Goal: Task Accomplishment & Management: Manage account settings

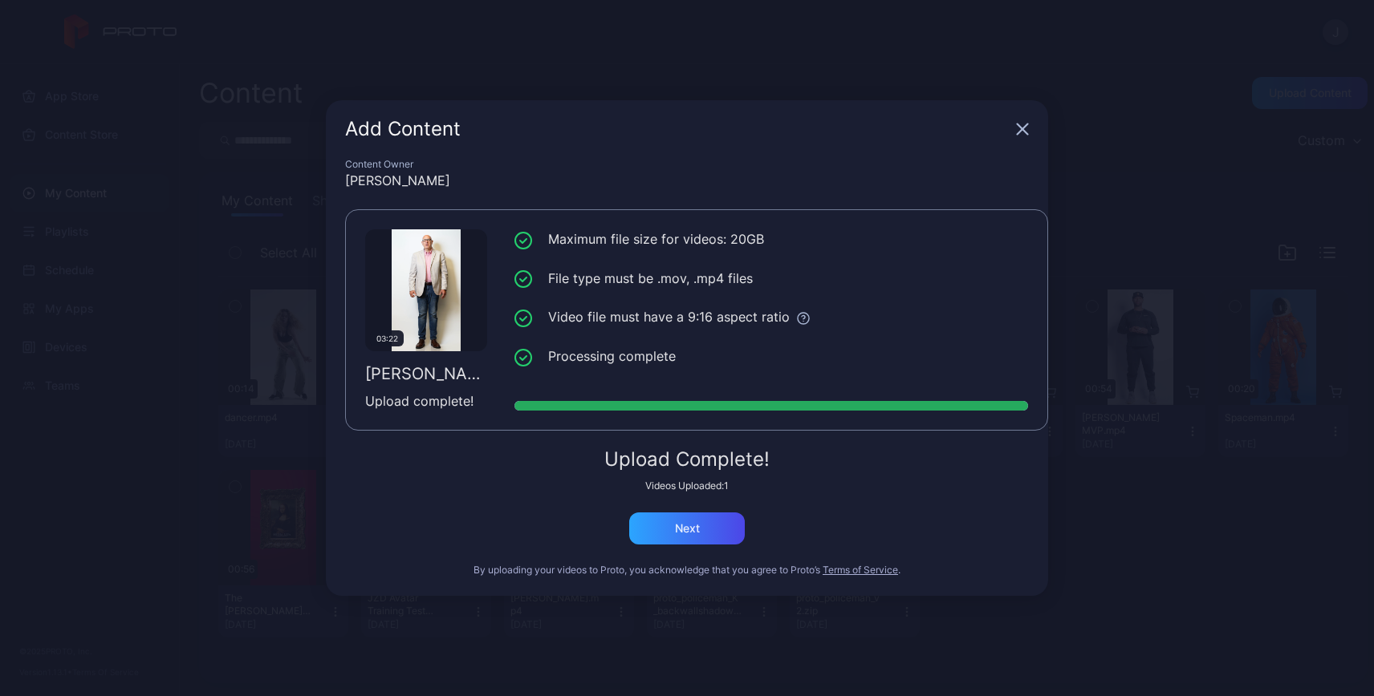
click at [1025, 135] on icon "button" at bounding box center [1022, 129] width 13 height 13
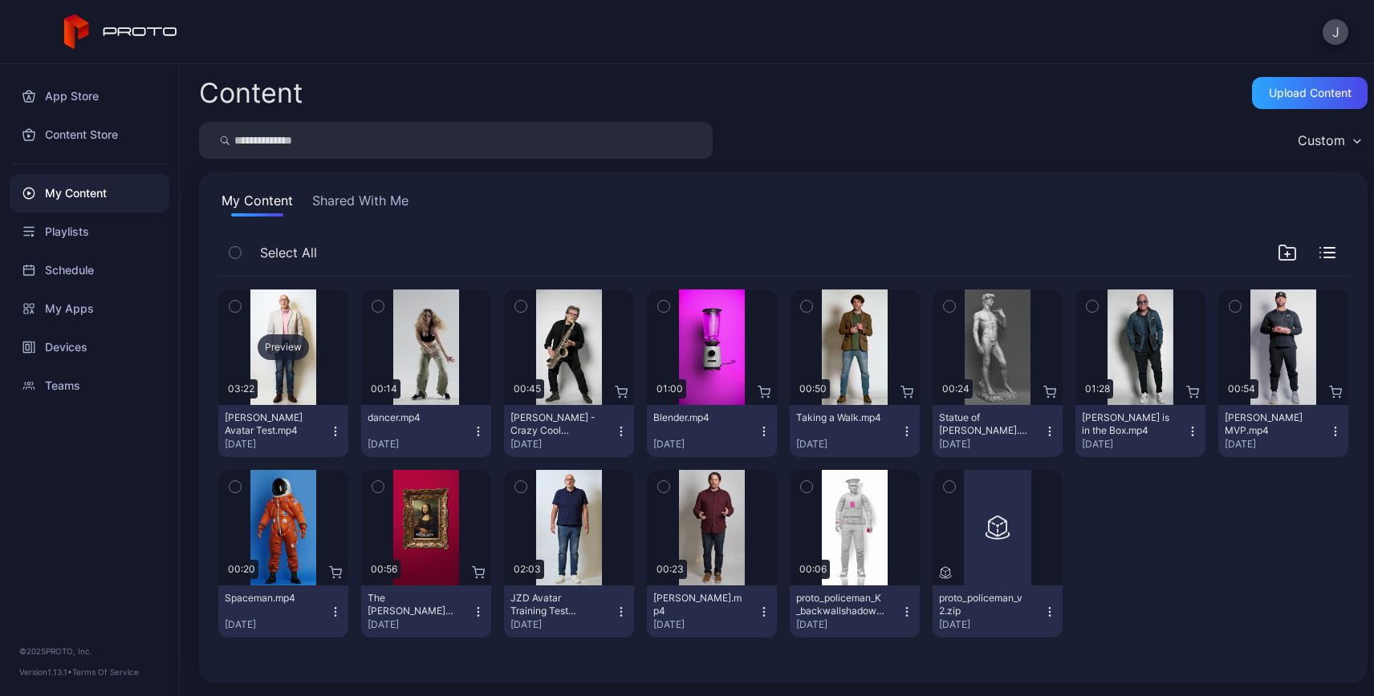
click at [291, 371] on div "Preview" at bounding box center [283, 348] width 130 height 116
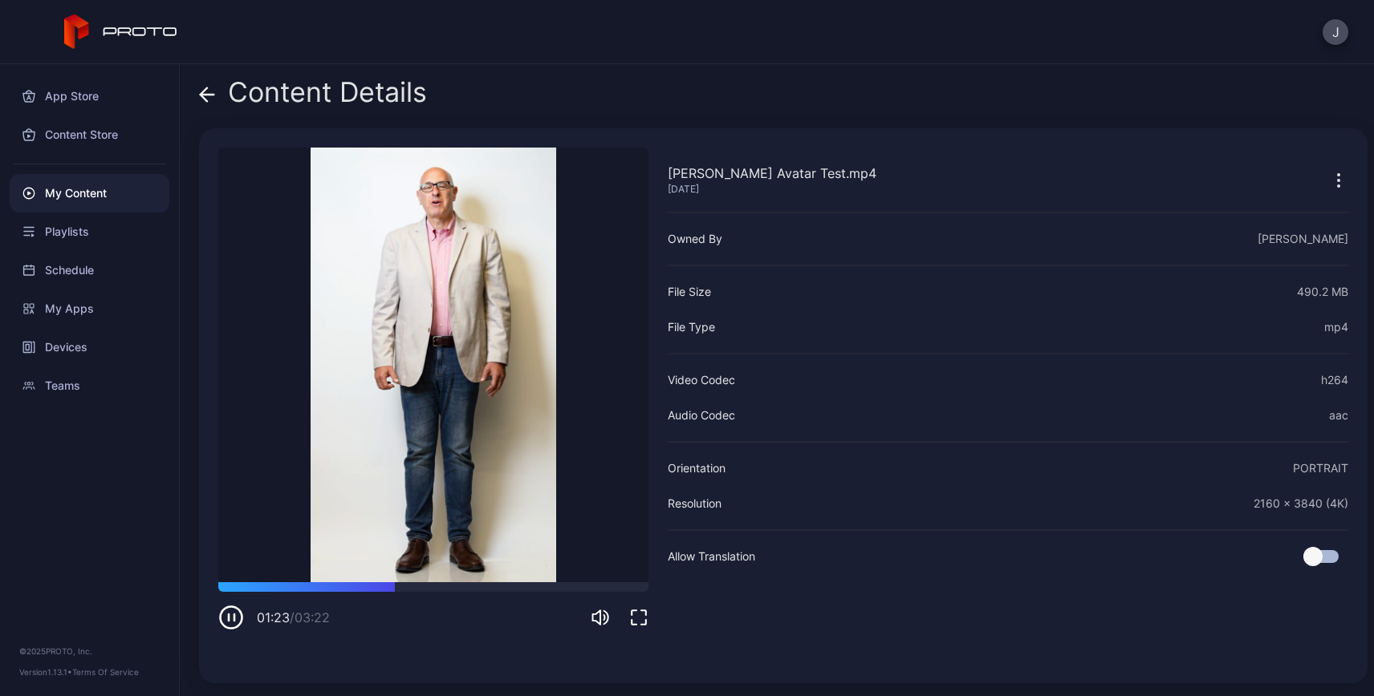
click at [452, 437] on video "Sorry, your browser doesn‘t support embedded videos" at bounding box center [433, 365] width 430 height 435
click at [207, 104] on span at bounding box center [207, 92] width 16 height 30
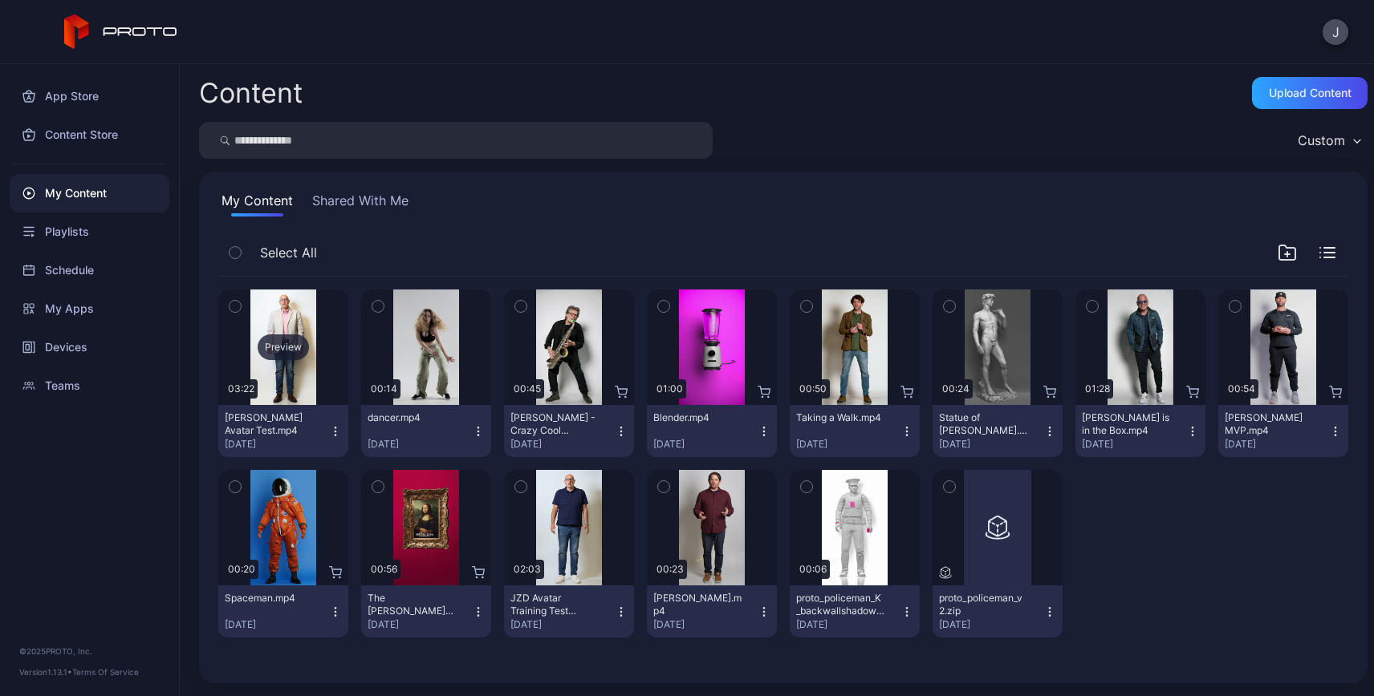
click at [274, 331] on div "Preview" at bounding box center [283, 348] width 130 height 116
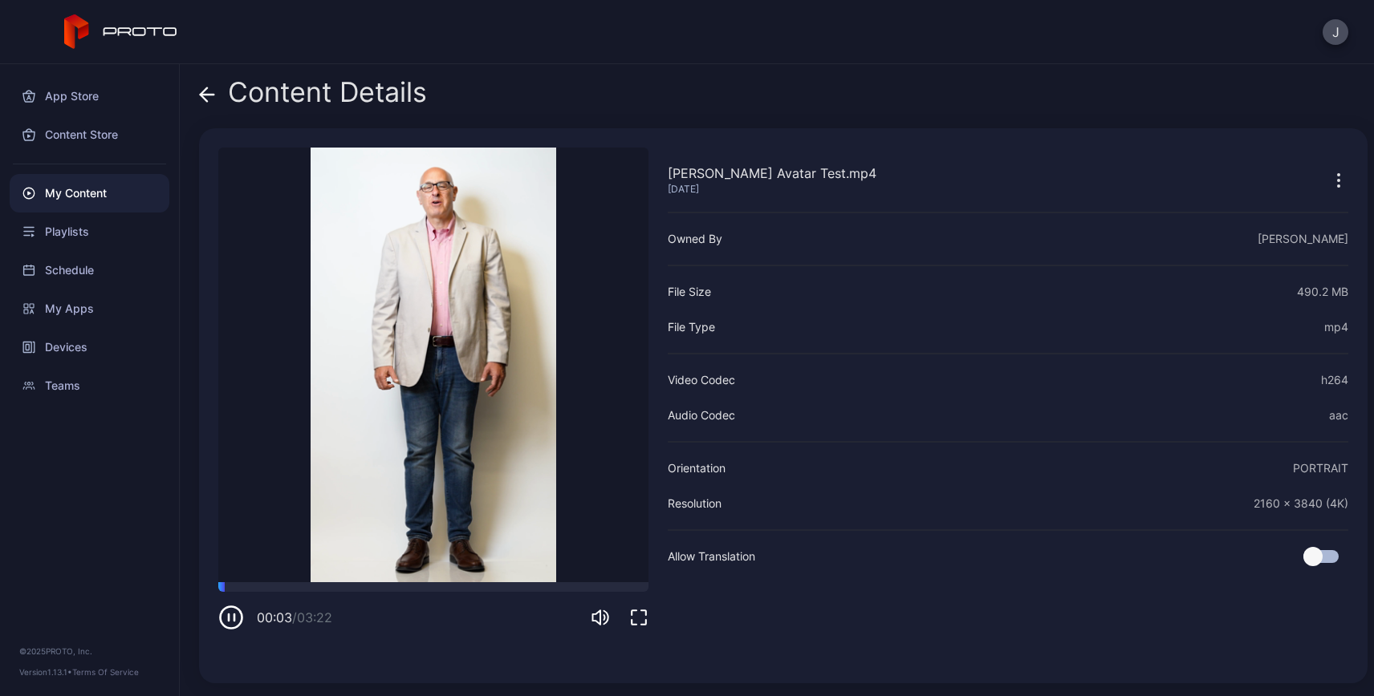
click at [210, 98] on icon at bounding box center [207, 95] width 16 height 16
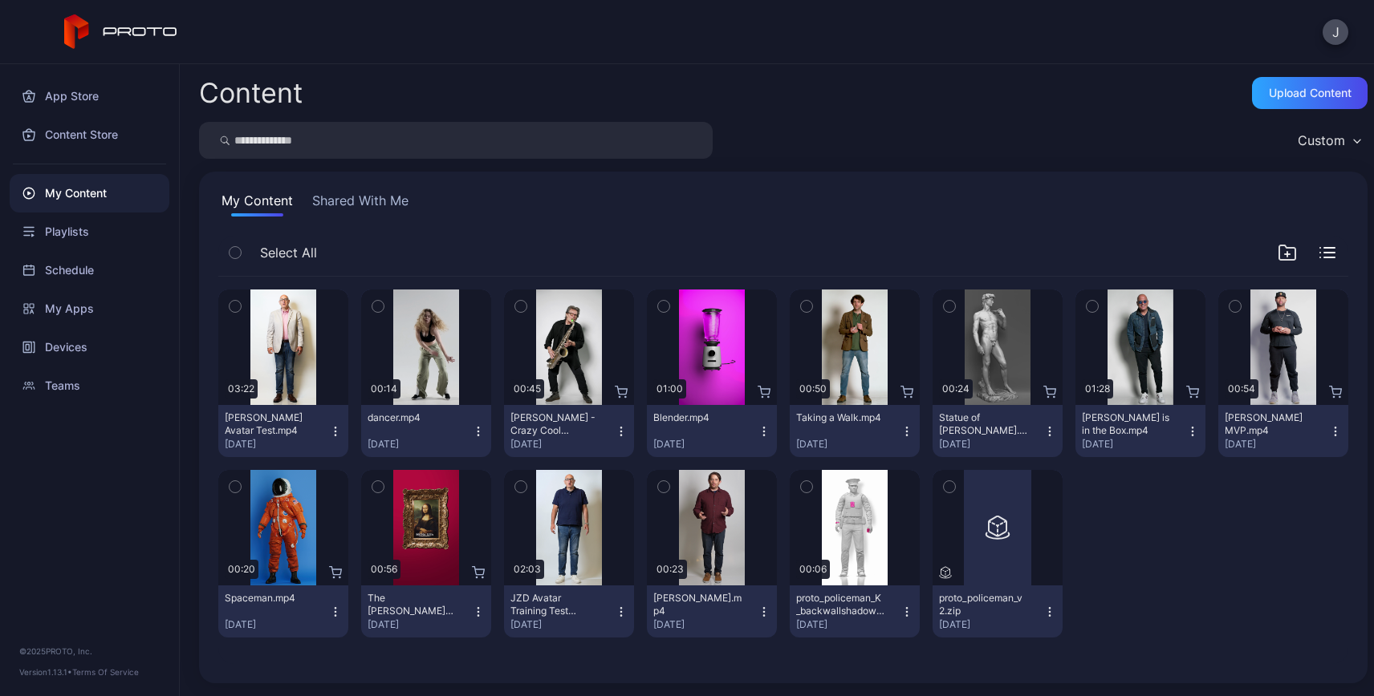
click at [234, 304] on icon "button" at bounding box center [234, 307] width 11 height 18
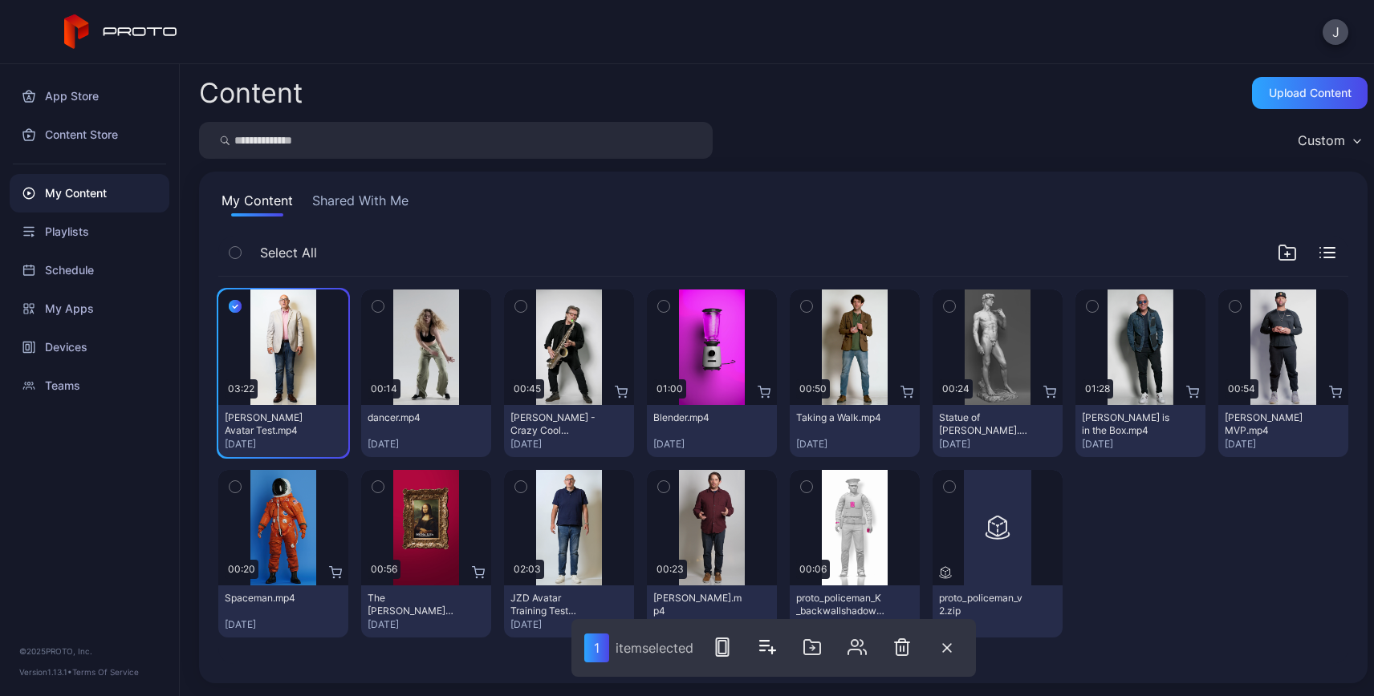
click at [586, 234] on div "My Content Shared With Me Select All Preview 03:22 [PERSON_NAME] Avatar Test.mp…" at bounding box center [783, 428] width 1168 height 512
click at [68, 354] on div "Devices" at bounding box center [90, 347] width 160 height 39
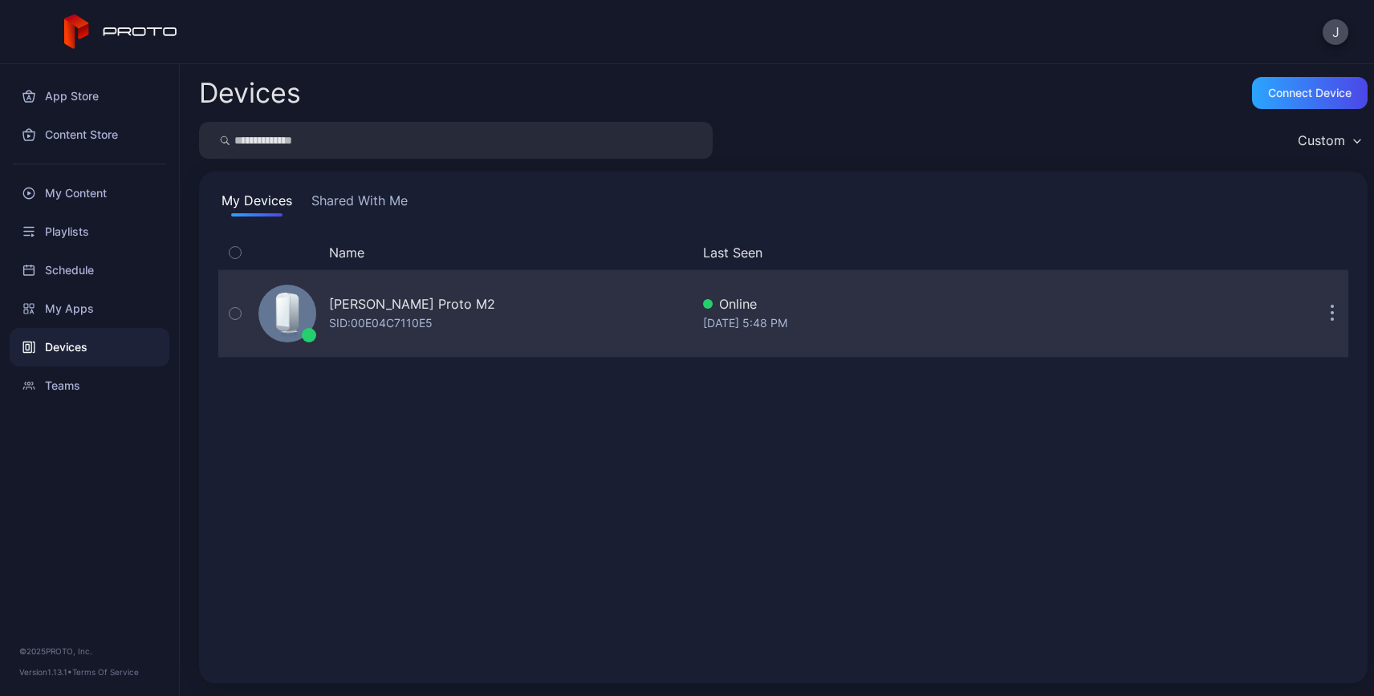
click at [384, 302] on div "[PERSON_NAME] Proto M2" at bounding box center [412, 303] width 166 height 19
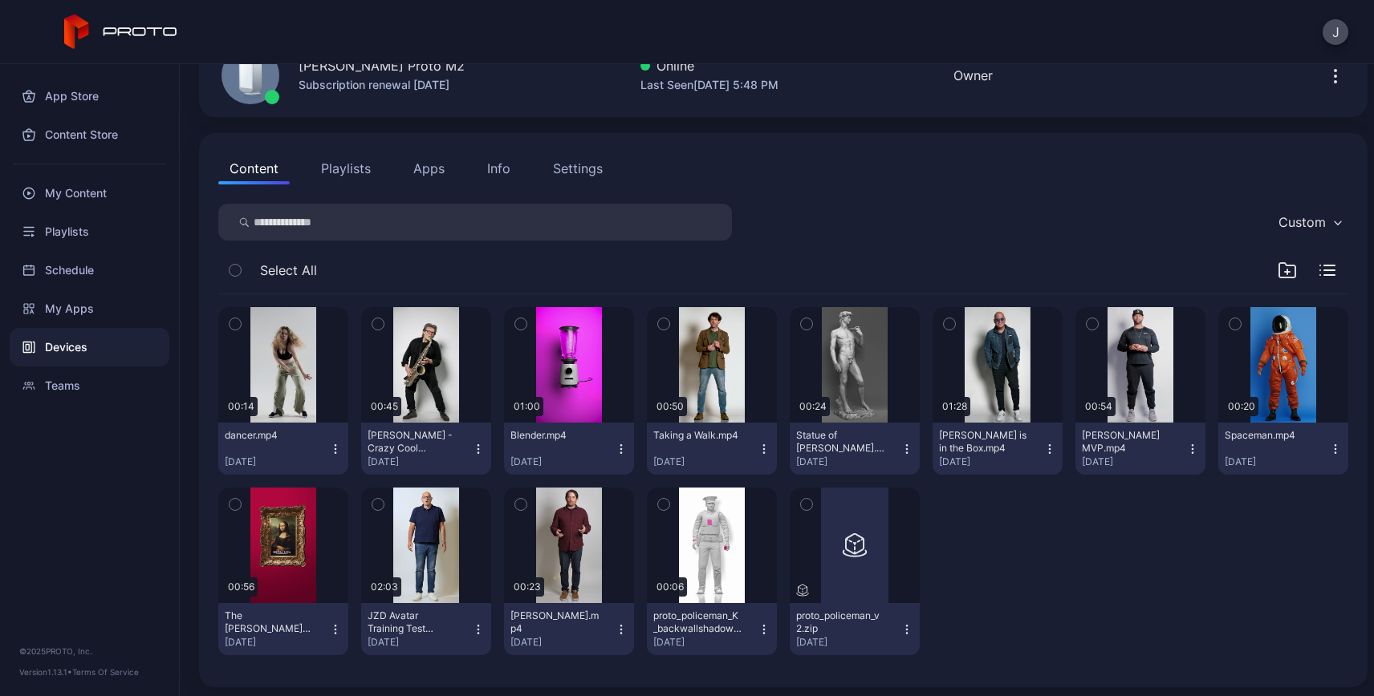
scroll to position [99, 0]
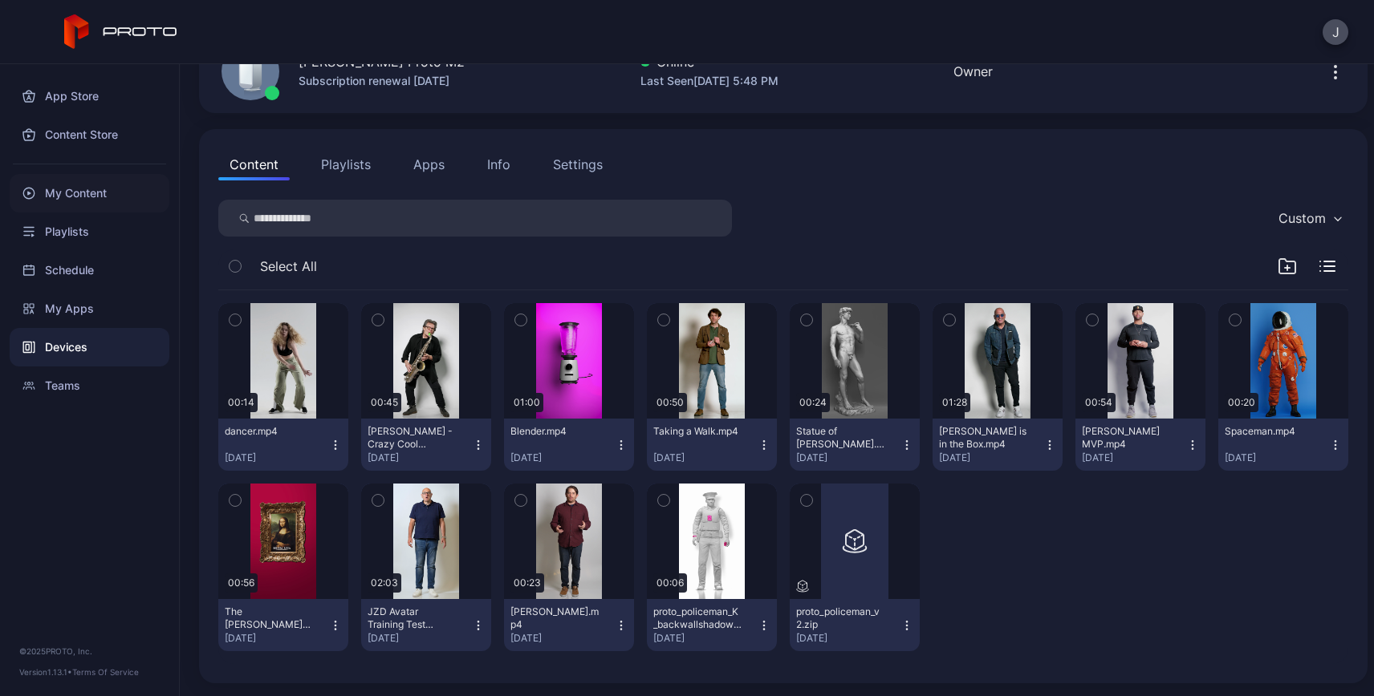
click at [73, 201] on div "My Content" at bounding box center [90, 193] width 160 height 39
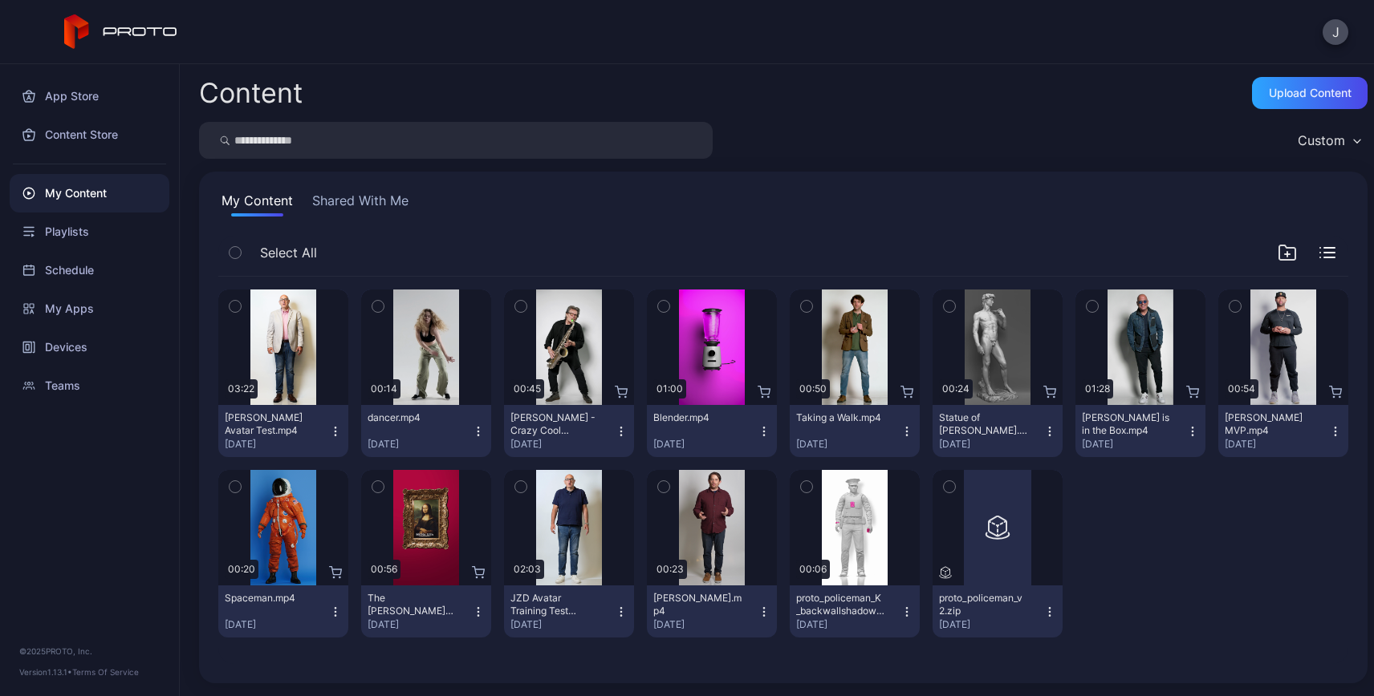
click at [239, 304] on icon "button" at bounding box center [234, 307] width 11 height 18
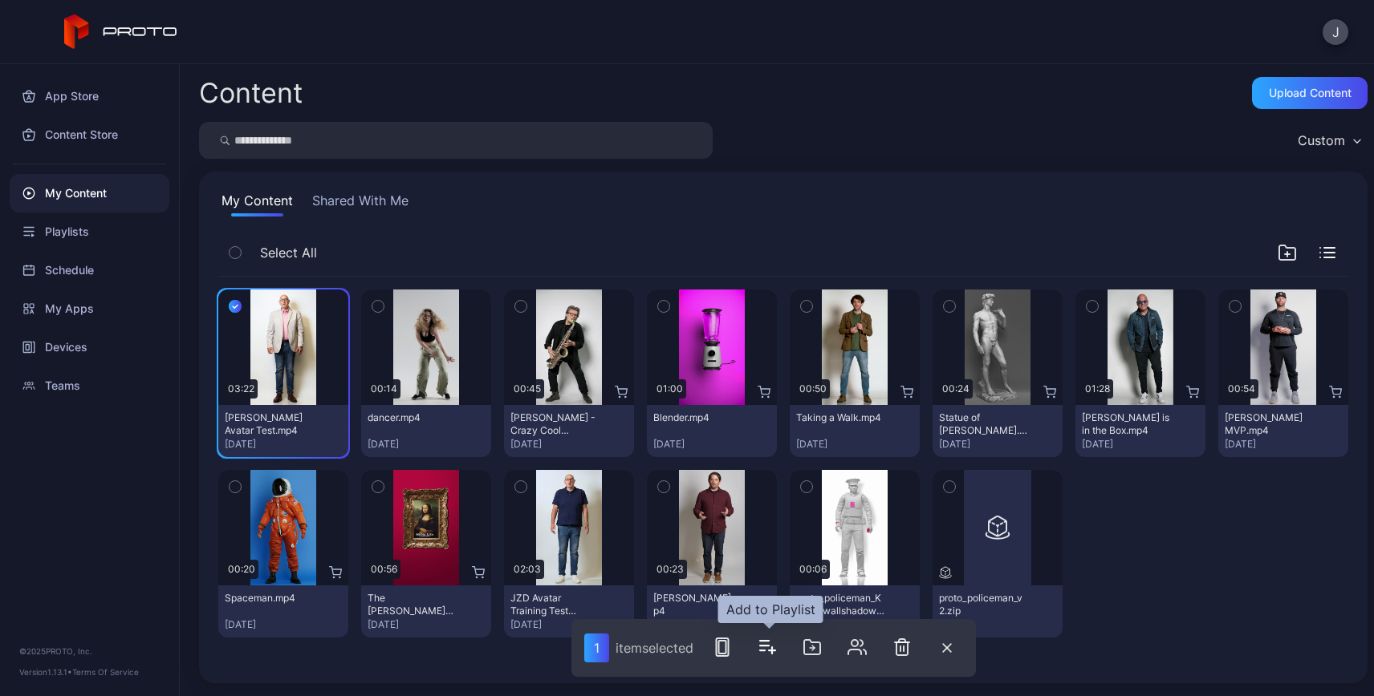
click at [775, 642] on icon "button" at bounding box center [766, 647] width 19 height 19
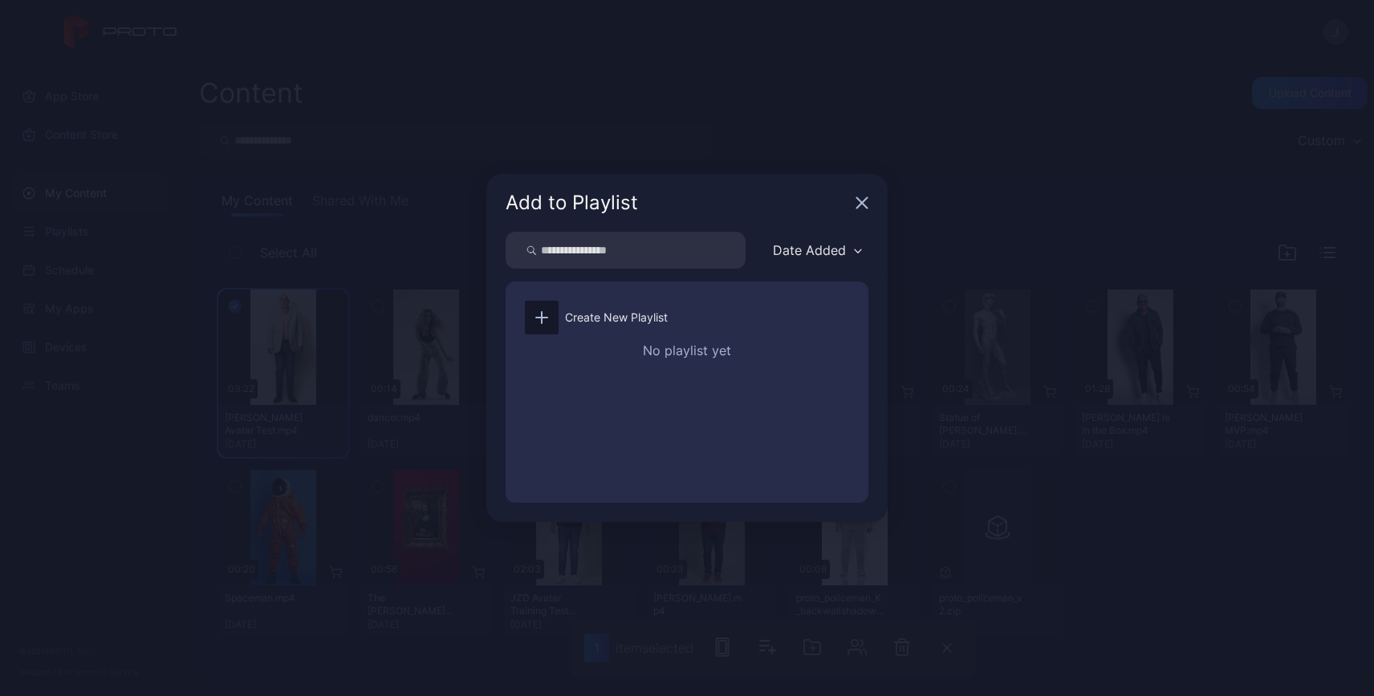
click at [858, 203] on icon "button" at bounding box center [861, 203] width 13 height 13
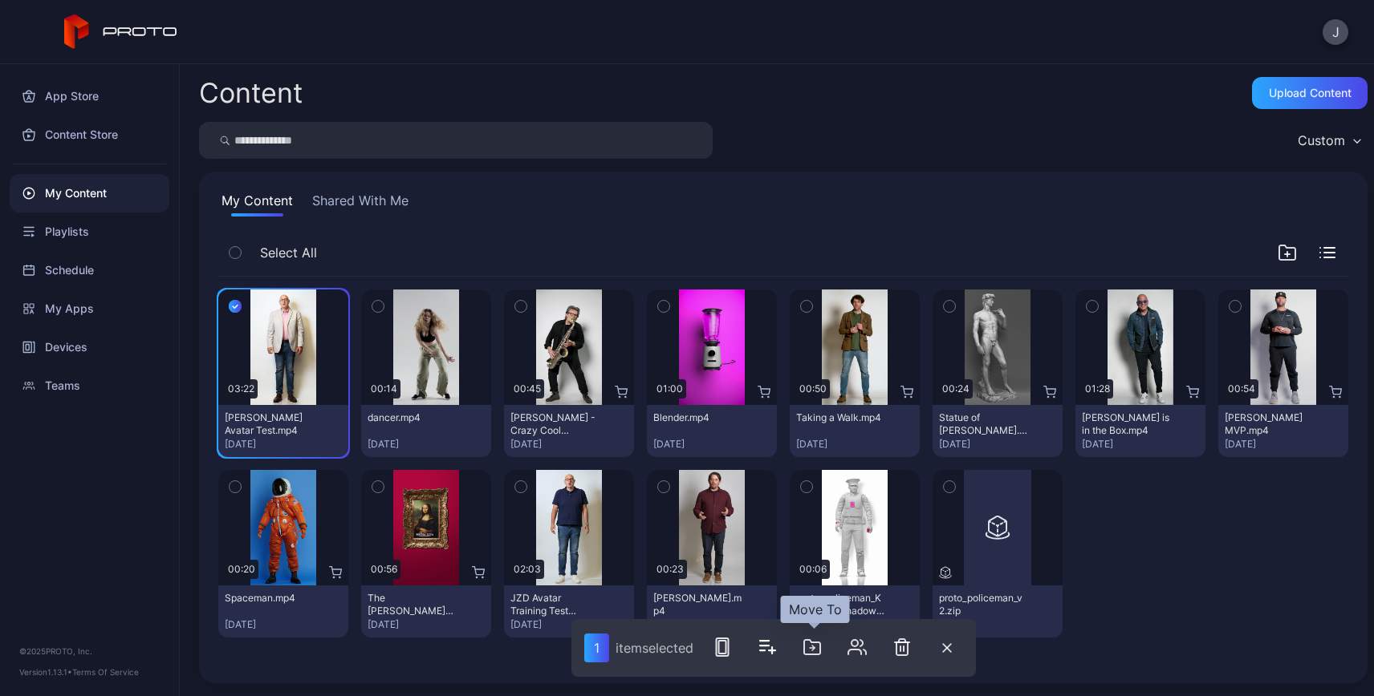
click at [814, 653] on icon "button" at bounding box center [811, 647] width 19 height 19
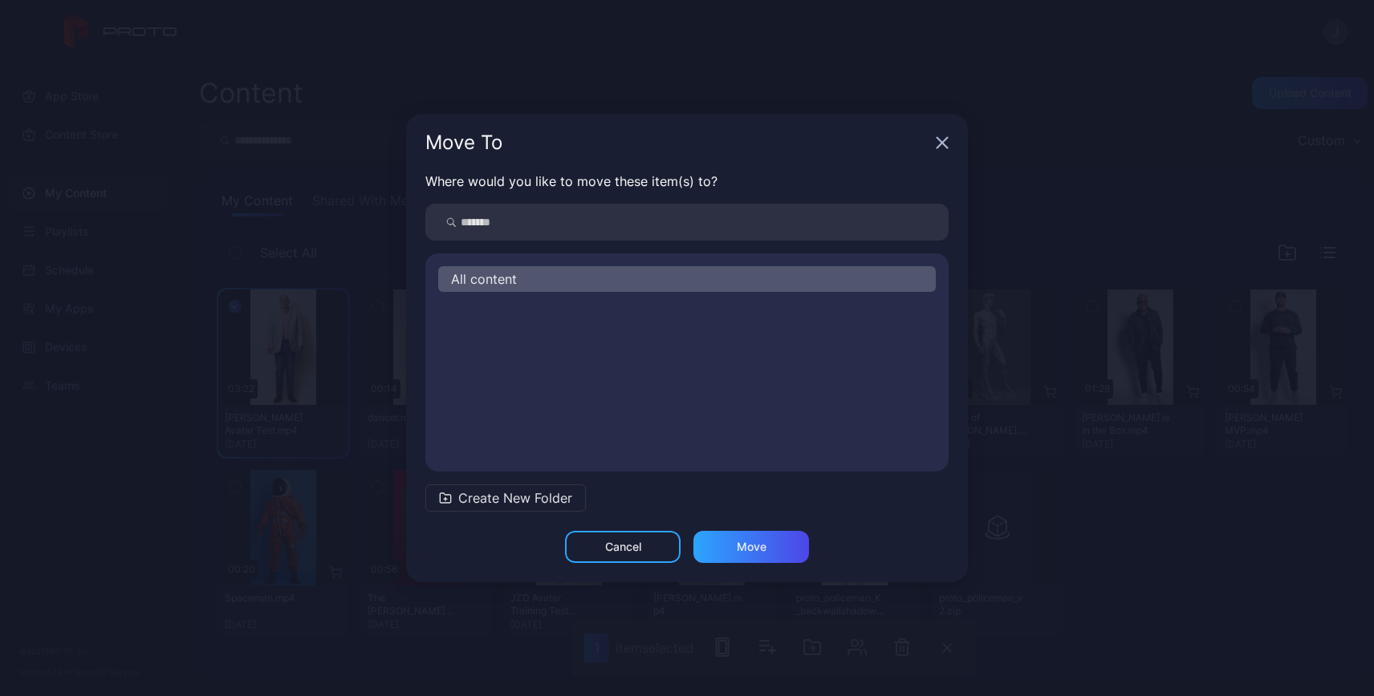
click at [493, 273] on span "All content" at bounding box center [484, 279] width 66 height 19
drag, startPoint x: 720, startPoint y: 542, endPoint x: 714, endPoint y: 404, distance: 138.9
click at [714, 404] on div "Move To Where would you like to move these item(s) to? All content Create New F…" at bounding box center [687, 348] width 562 height 469
click at [953, 134] on div "Move To" at bounding box center [687, 143] width 562 height 58
click at [951, 137] on div "Move To" at bounding box center [687, 143] width 562 height 58
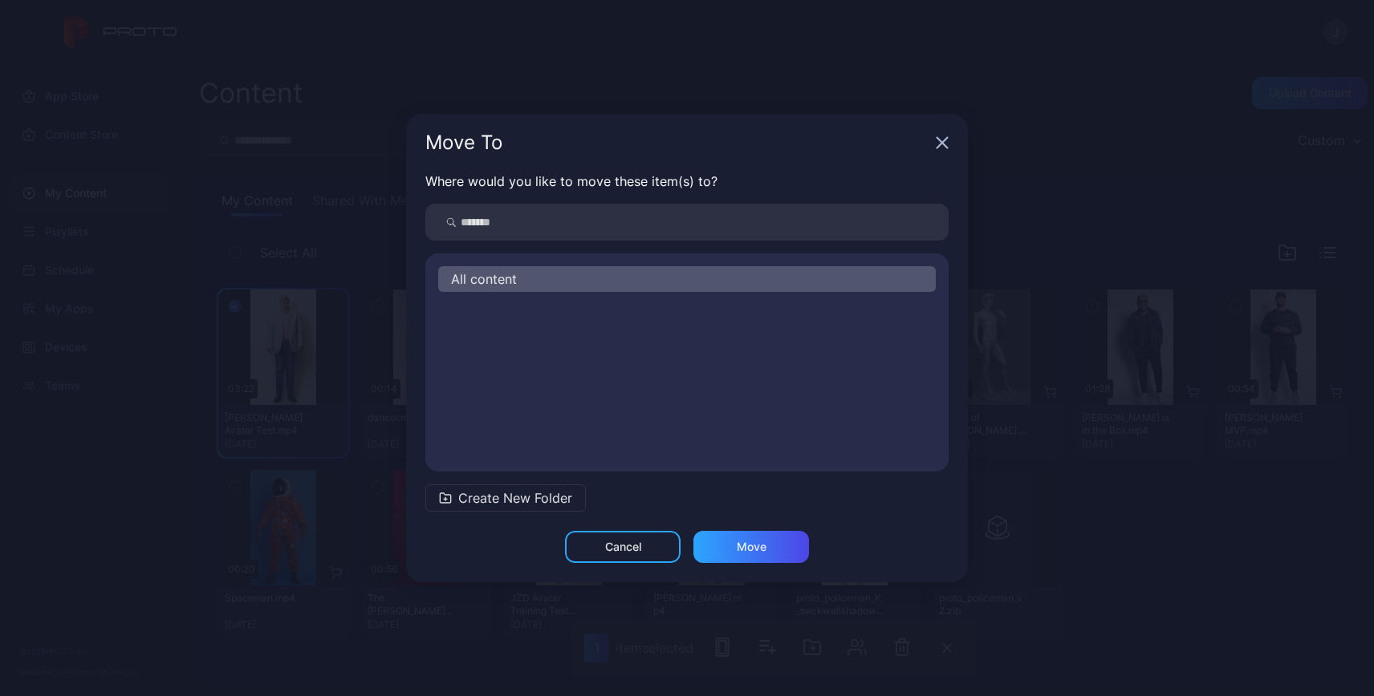
click at [949, 139] on div "Move To" at bounding box center [687, 143] width 562 height 58
click at [944, 148] on icon "button" at bounding box center [941, 142] width 13 height 13
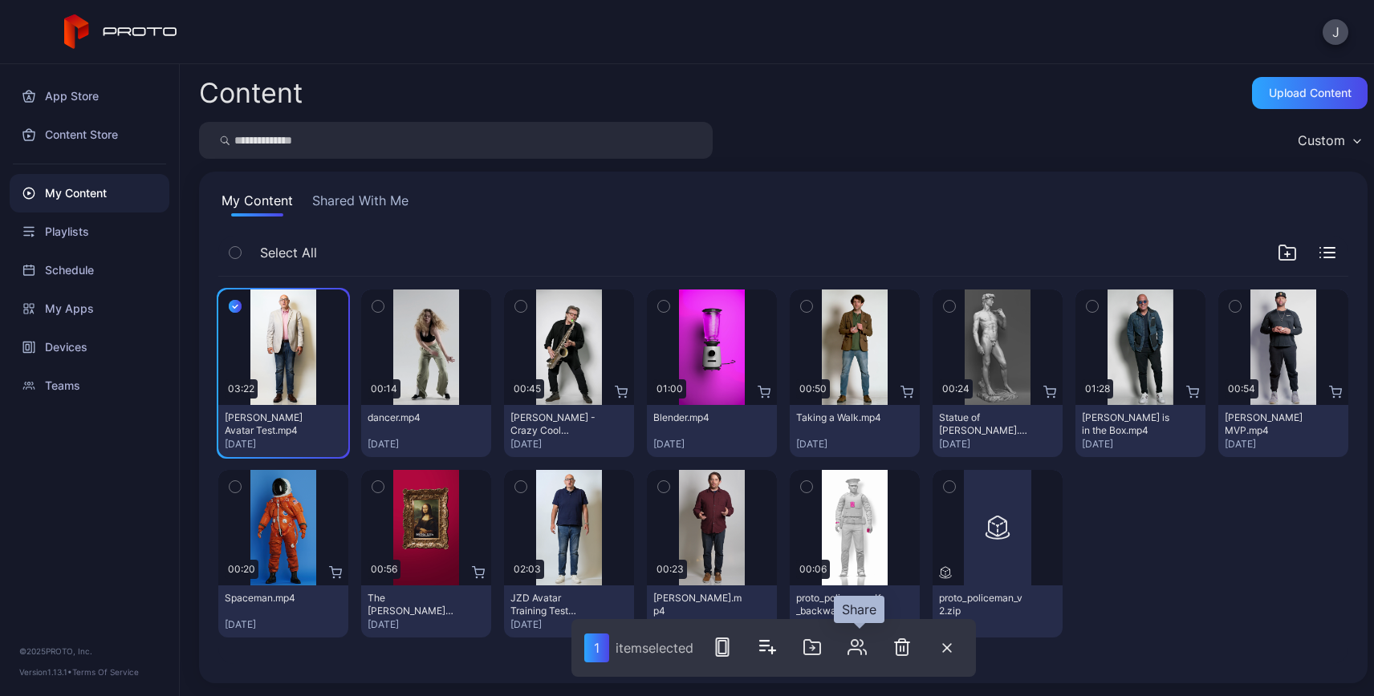
click at [861, 655] on icon "button" at bounding box center [856, 647] width 19 height 19
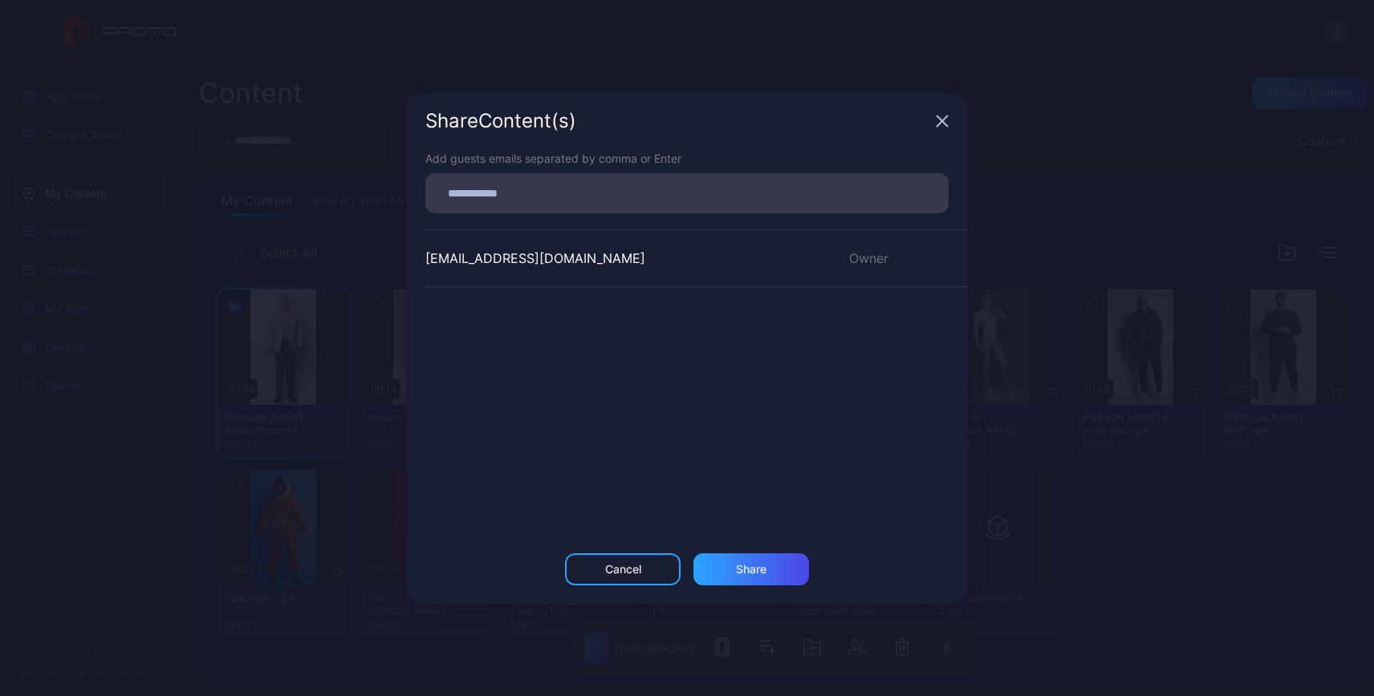
click at [948, 112] on div "Share Content (s)" at bounding box center [687, 121] width 562 height 58
click at [945, 119] on icon "button" at bounding box center [941, 121] width 13 height 13
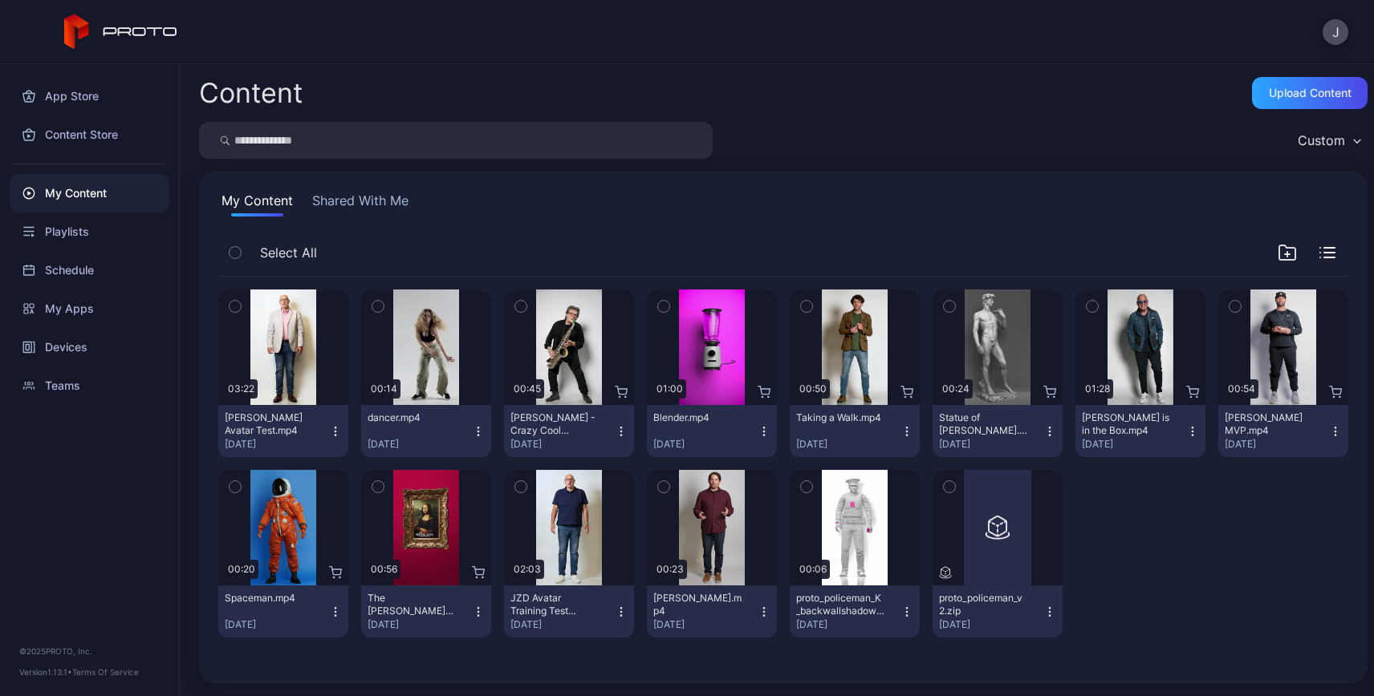
click at [235, 312] on icon "button" at bounding box center [234, 307] width 11 height 18
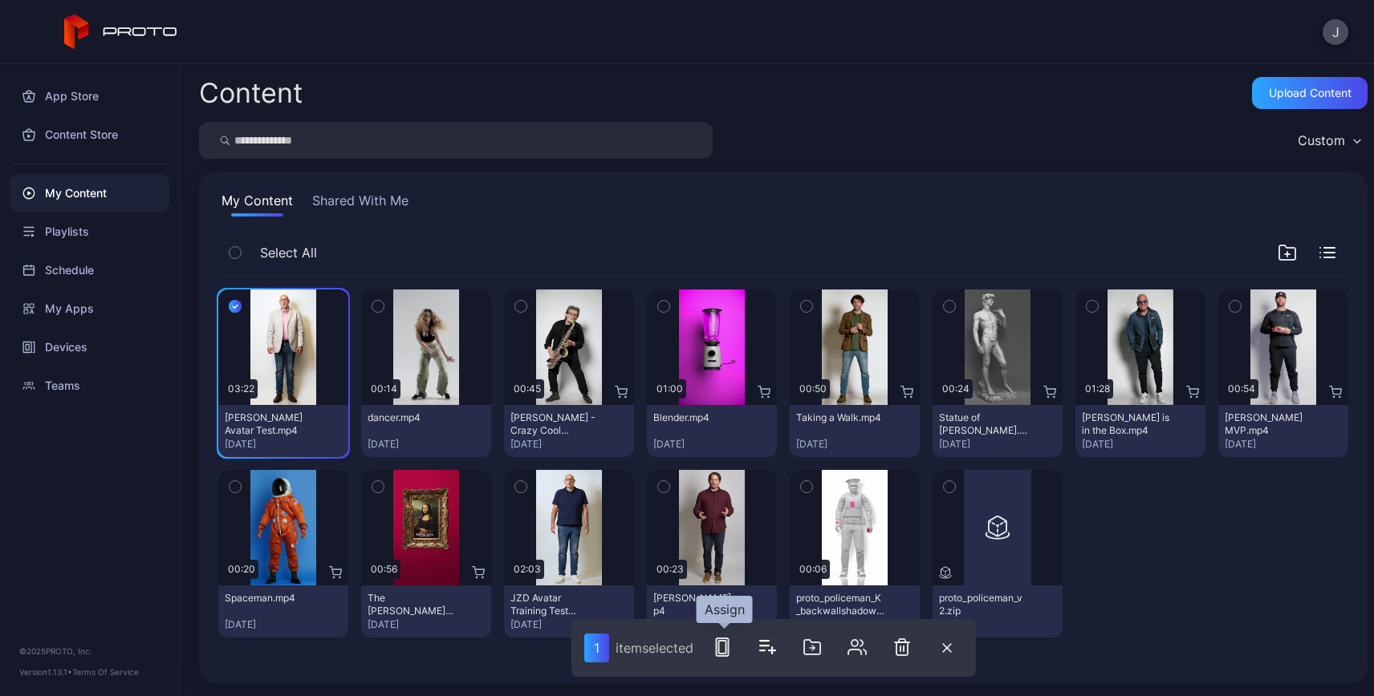
click at [728, 655] on icon "button" at bounding box center [721, 647] width 19 height 19
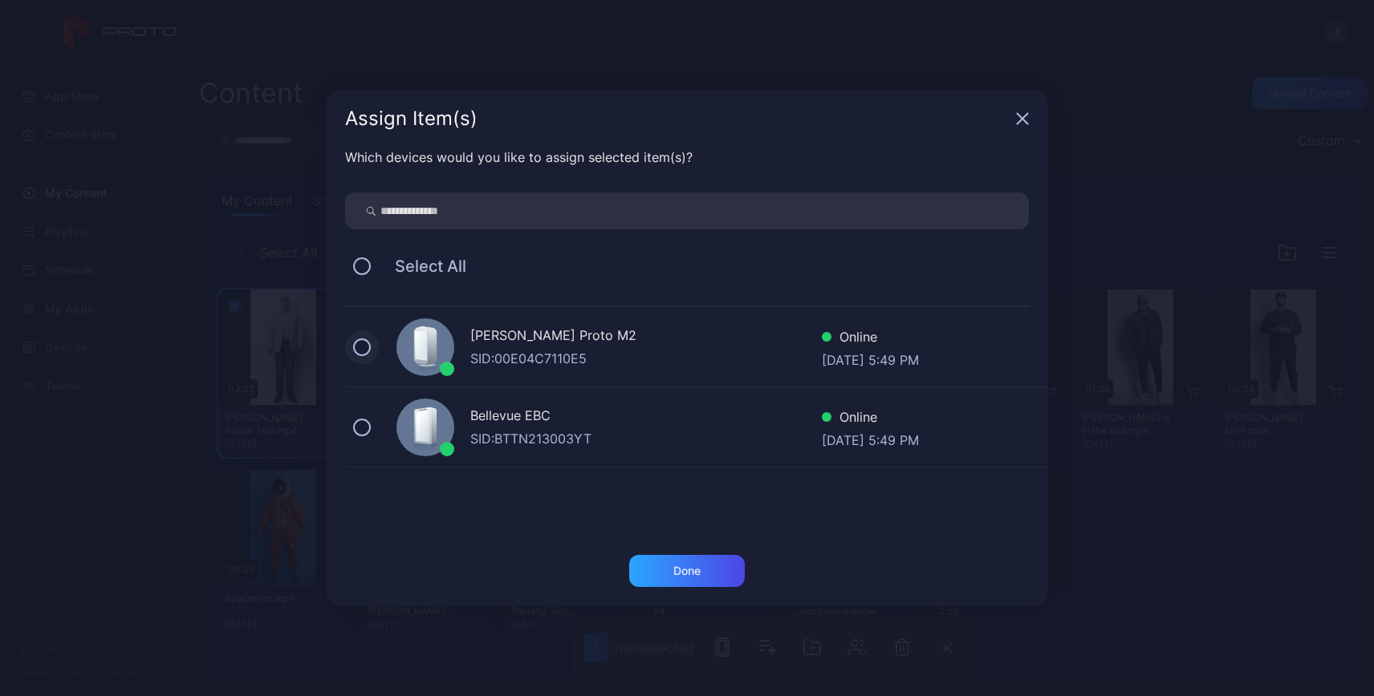
click at [359, 350] on button at bounding box center [362, 348] width 18 height 18
click at [667, 568] on div "Done" at bounding box center [687, 571] width 116 height 32
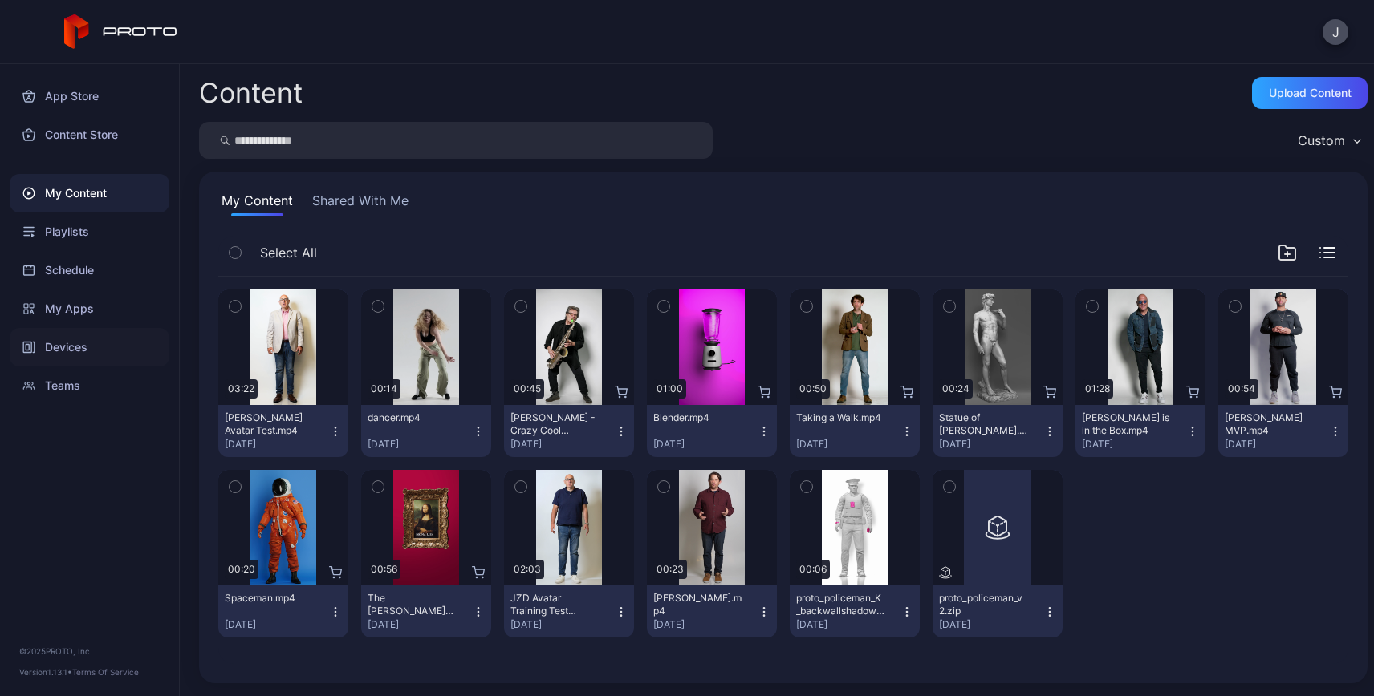
click at [30, 348] on icon at bounding box center [28, 347] width 13 height 13
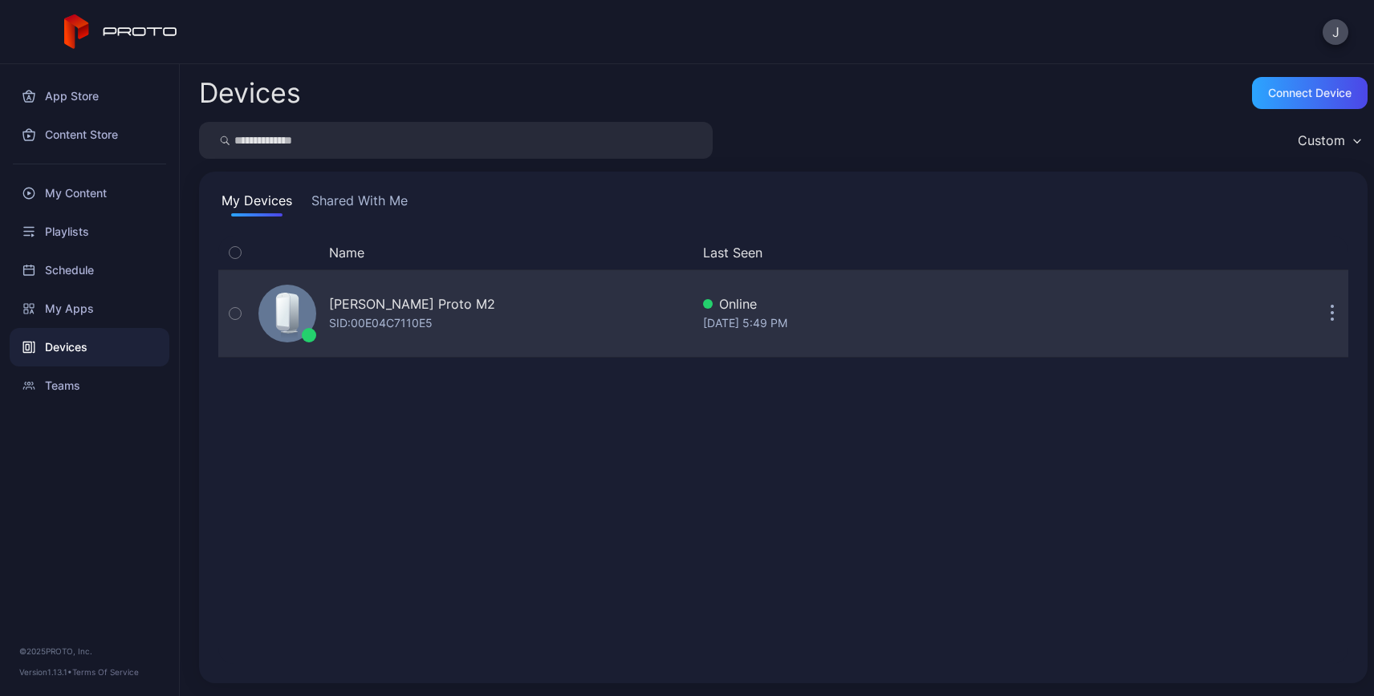
click at [306, 315] on div at bounding box center [287, 314] width 58 height 58
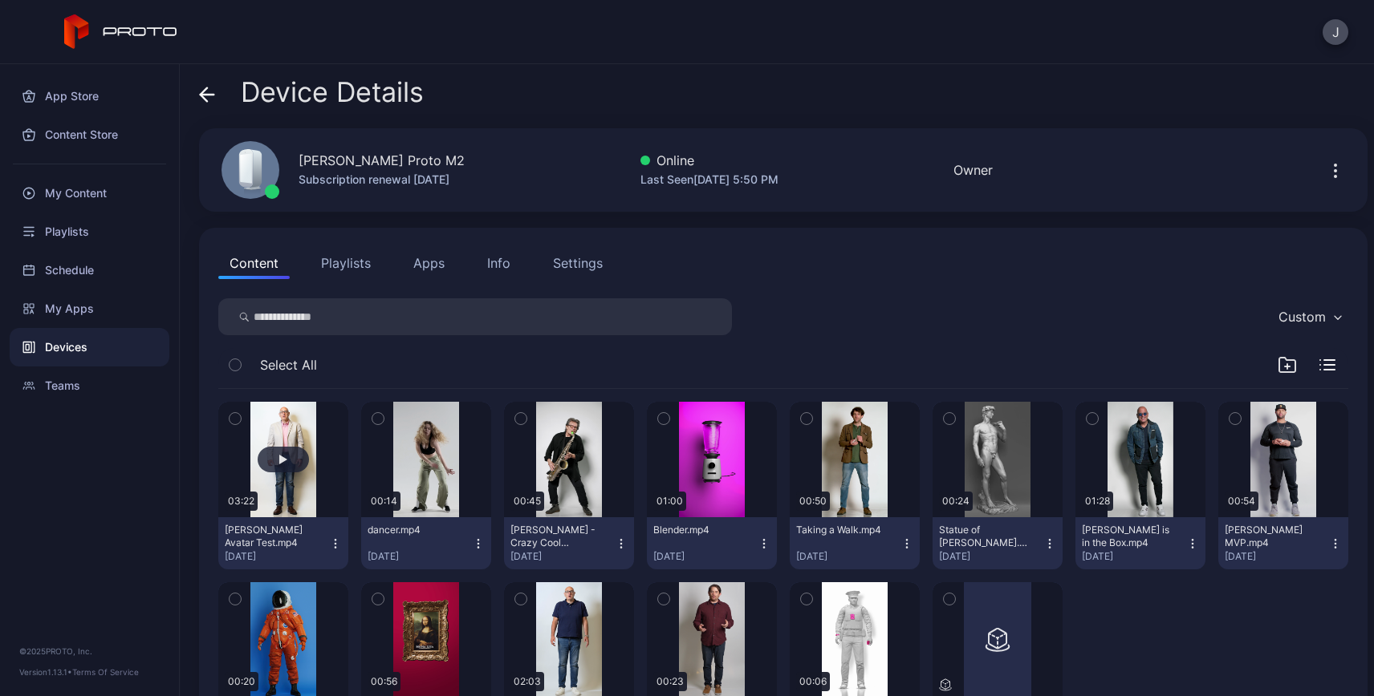
click at [265, 478] on button "button" at bounding box center [283, 460] width 130 height 116
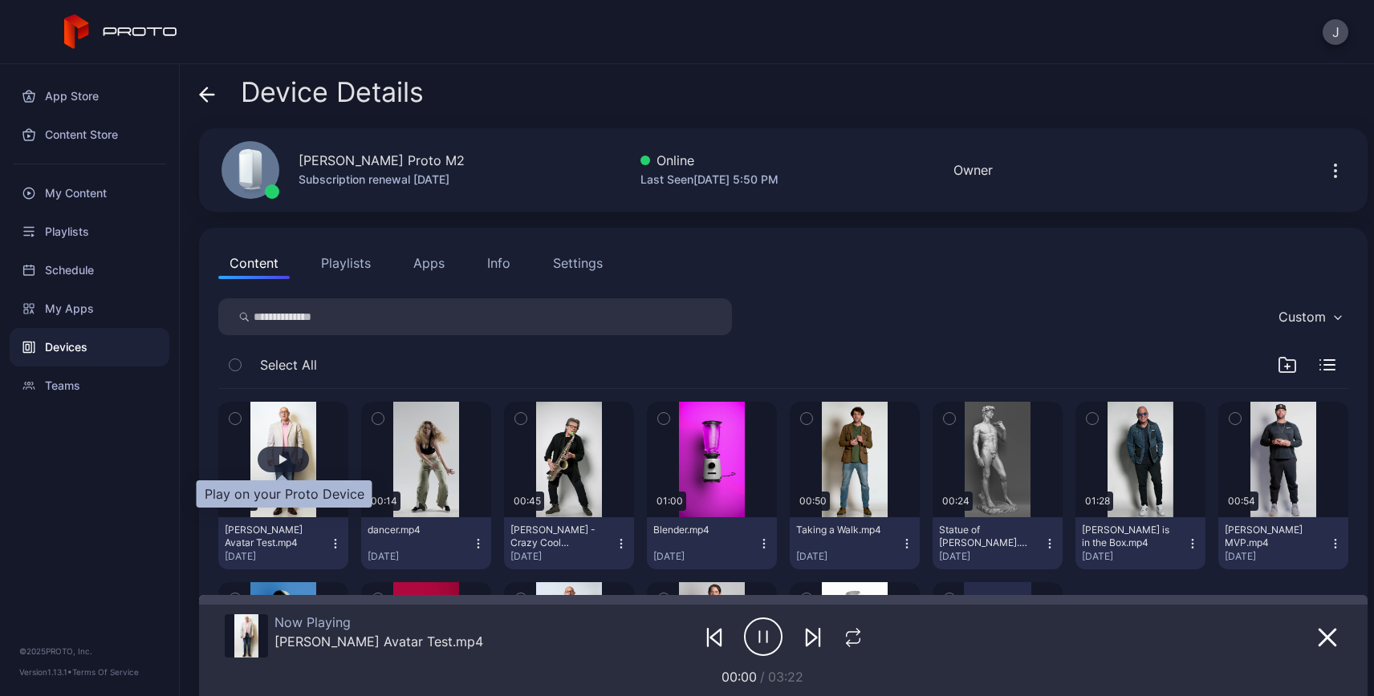
click at [289, 455] on div "button" at bounding box center [283, 460] width 51 height 26
